Goal: Find specific page/section: Find specific page/section

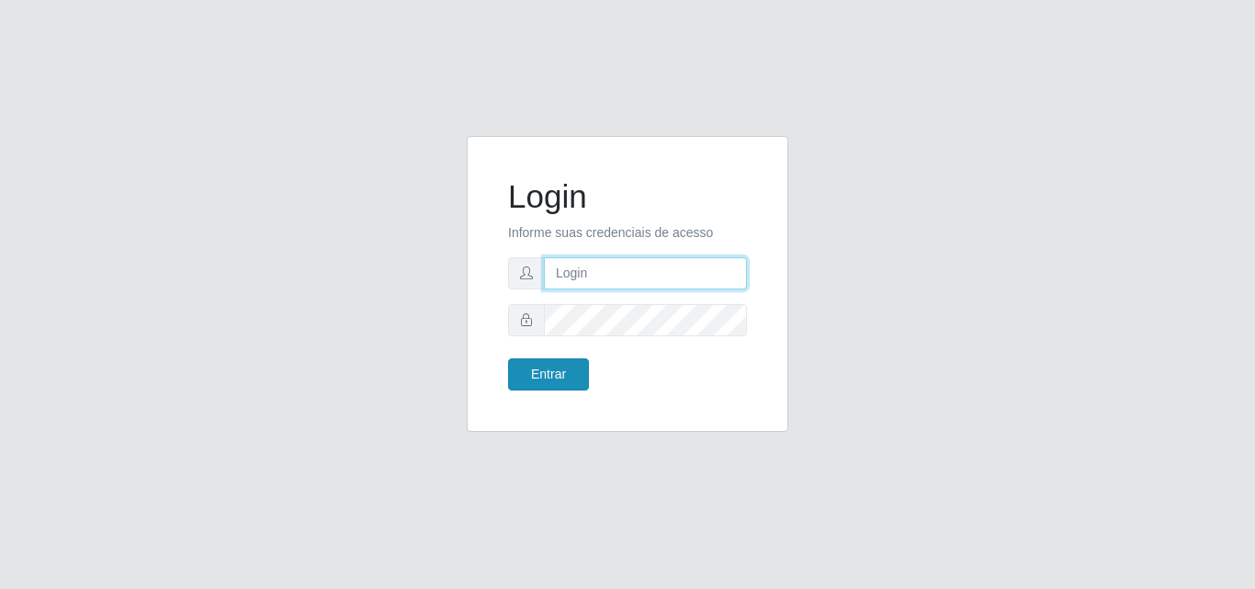
type input "[EMAIL_ADDRESS][DOMAIN_NAME]"
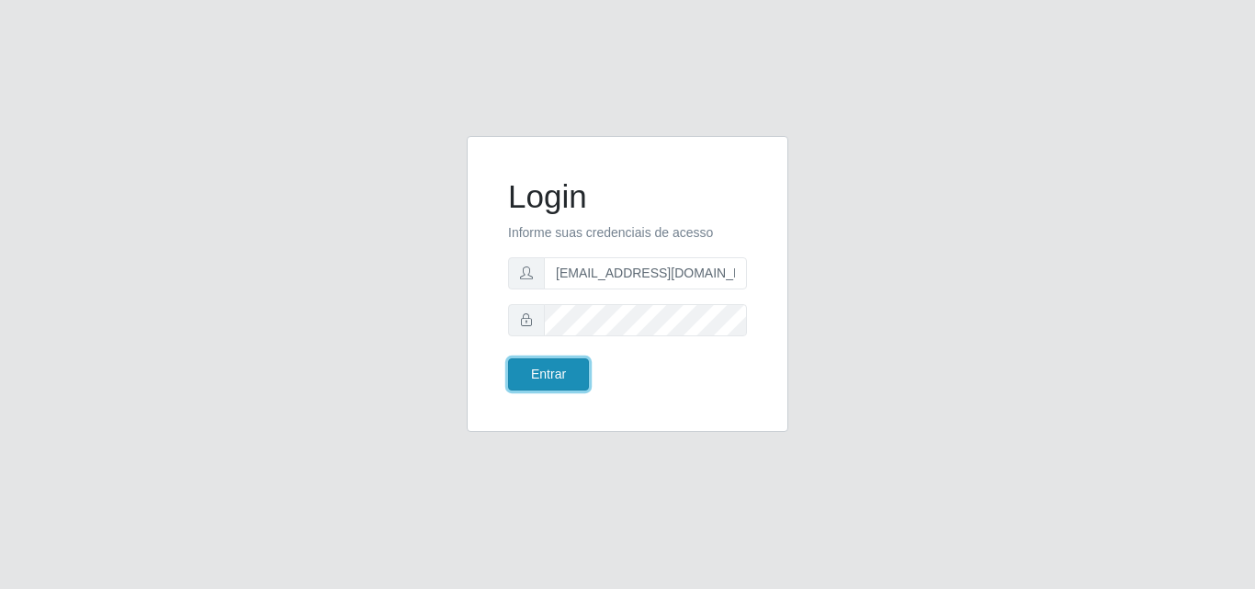
click at [559, 371] on button "Entrar" at bounding box center [548, 374] width 81 height 32
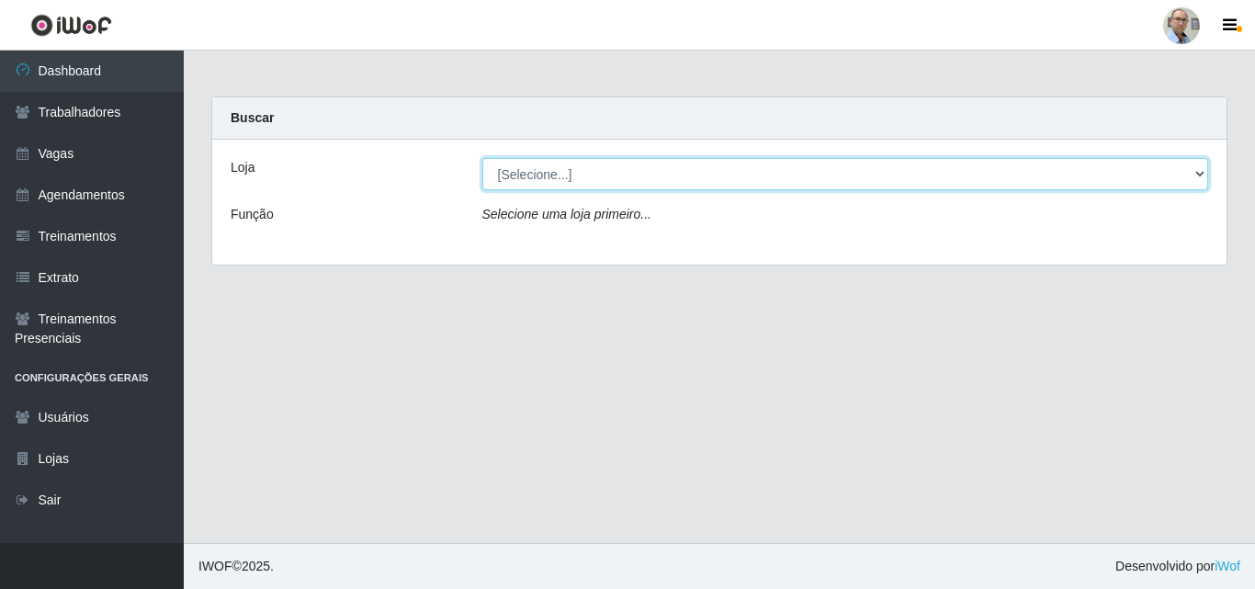
click at [1207, 166] on select "[Selecione...] Mar Vermelho - Loja 04" at bounding box center [845, 174] width 727 height 32
select select "251"
click at [482, 158] on select "[Selecione...] Mar Vermelho - Loja 04" at bounding box center [845, 174] width 727 height 32
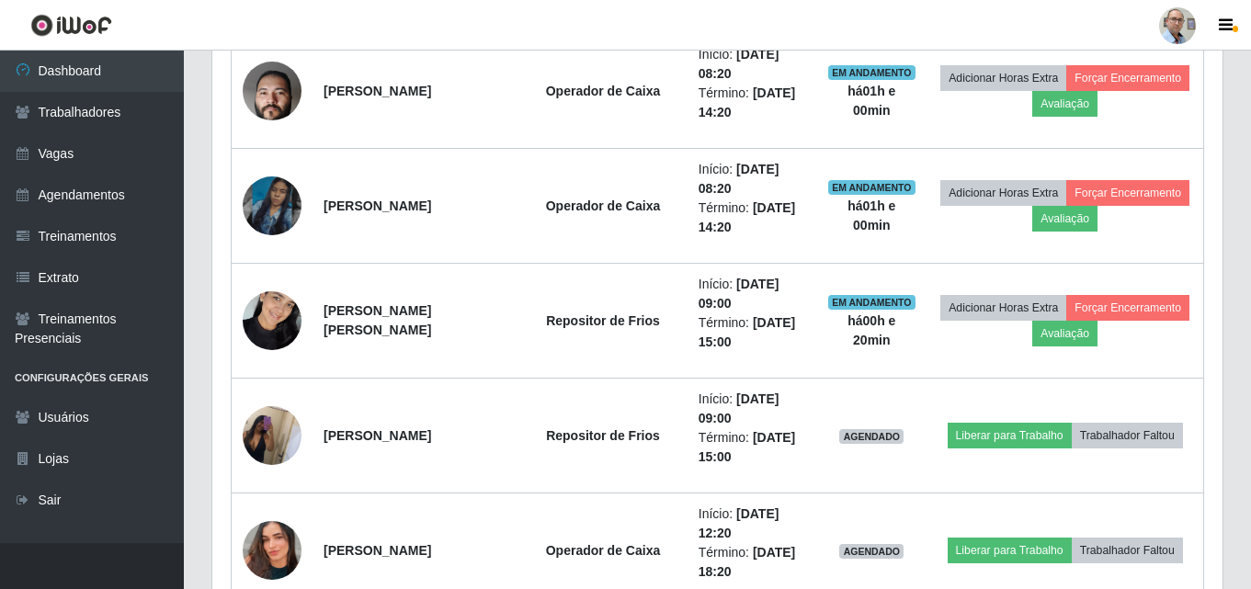
scroll to position [1378, 0]
